Goal: Task Accomplishment & Management: Use online tool/utility

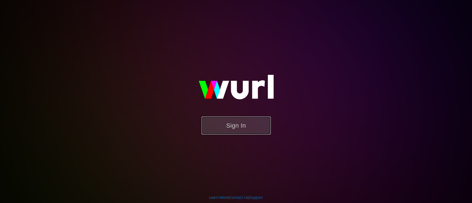
click at [235, 125] on button "Sign In" at bounding box center [236, 126] width 69 height 18
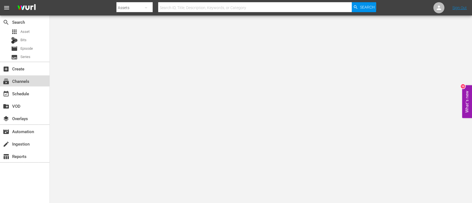
click at [19, 82] on div "subscriptions Channels" at bounding box center [15, 80] width 31 height 5
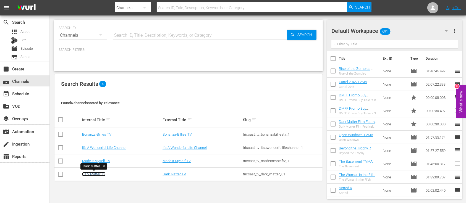
click at [97, 172] on link "Dark Matter TV" at bounding box center [94, 174] width 24 height 4
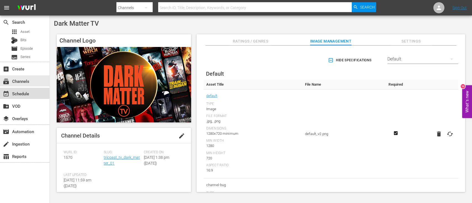
click at [20, 94] on div "event_available Schedule" at bounding box center [15, 92] width 31 height 5
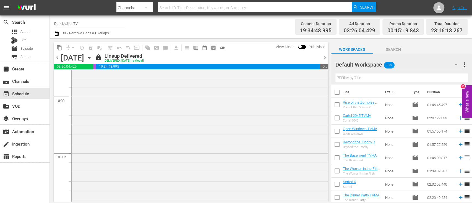
scroll to position [1105, 0]
click at [60, 50] on span "content_copy" at bounding box center [60, 48] width 6 height 6
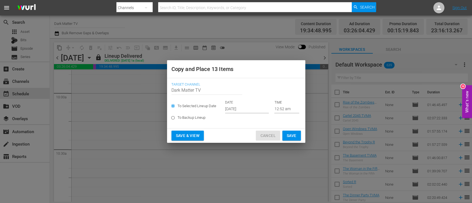
click at [269, 135] on span "Cancel" at bounding box center [267, 135] width 15 height 7
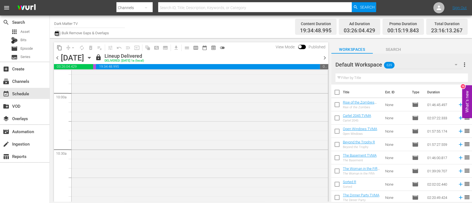
click at [57, 34] on icon "button" at bounding box center [56, 33] width 5 height 7
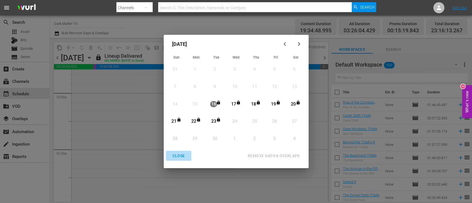
click at [181, 154] on div "CLOSE" at bounding box center [178, 156] width 21 height 7
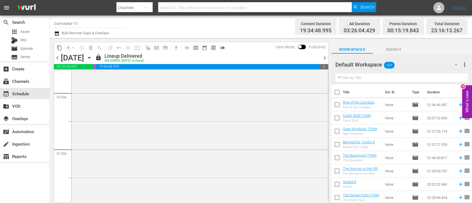
click at [92, 58] on icon "button" at bounding box center [89, 58] width 6 height 6
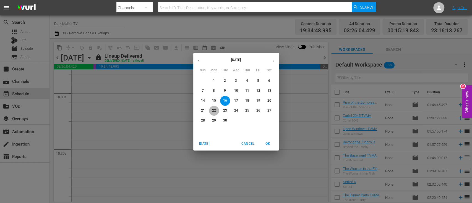
click at [213, 111] on p "22" at bounding box center [214, 110] width 4 height 5
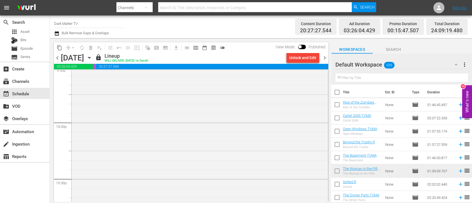
scroll to position [2539, 0]
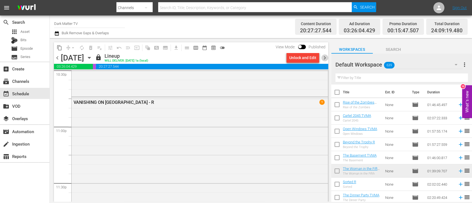
click at [327, 59] on span "chevron_right" at bounding box center [324, 57] width 7 height 7
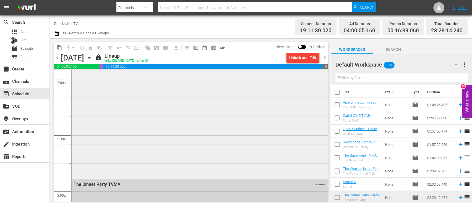
scroll to position [208, 0]
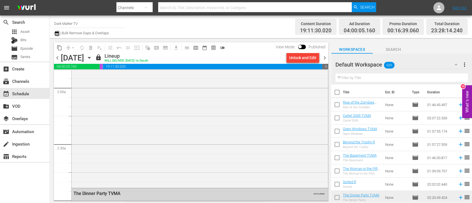
click at [58, 35] on icon "button" at bounding box center [56, 33] width 5 height 7
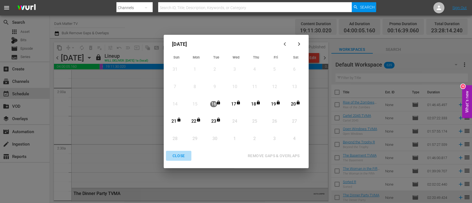
click at [179, 157] on div "CLOSE" at bounding box center [178, 156] width 21 height 7
